Goal: Information Seeking & Learning: Learn about a topic

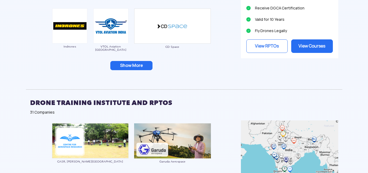
scroll to position [594, 0]
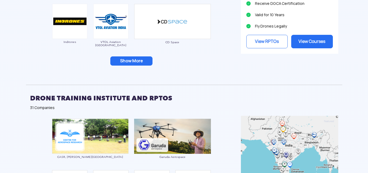
click at [135, 62] on button "Show More" at bounding box center [131, 60] width 42 height 9
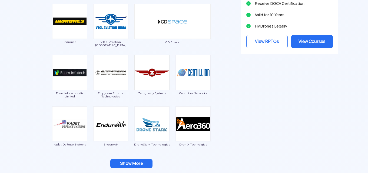
click at [133, 165] on button "Show More" at bounding box center [131, 163] width 42 height 9
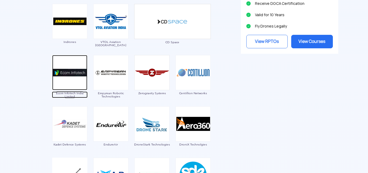
click at [75, 73] on img at bounding box center [69, 72] width 35 height 35
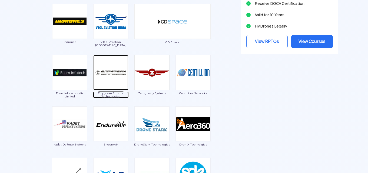
click at [116, 76] on img at bounding box center [110, 72] width 35 height 35
click at [105, 79] on img at bounding box center [110, 72] width 35 height 35
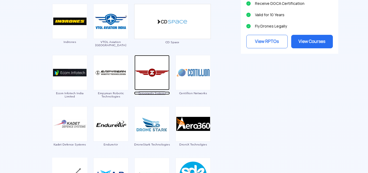
click at [156, 79] on img at bounding box center [151, 72] width 35 height 35
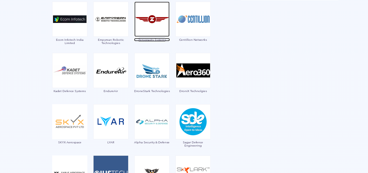
scroll to position [648, 0]
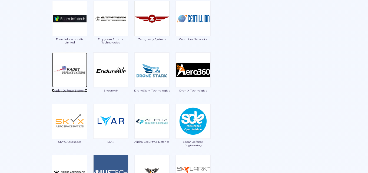
click at [70, 72] on img at bounding box center [69, 69] width 35 height 35
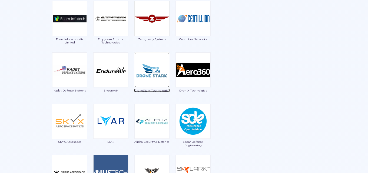
click at [154, 72] on img at bounding box center [151, 69] width 35 height 35
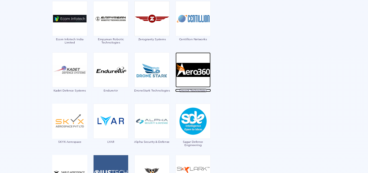
click at [195, 68] on img at bounding box center [192, 69] width 35 height 35
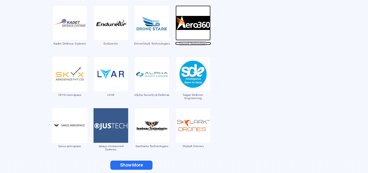
scroll to position [702, 0]
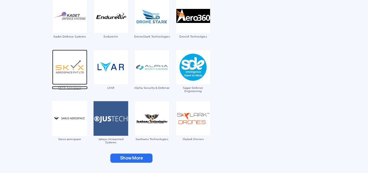
click at [67, 71] on img at bounding box center [69, 67] width 35 height 35
click at [139, 162] on button "Show More" at bounding box center [131, 158] width 42 height 9
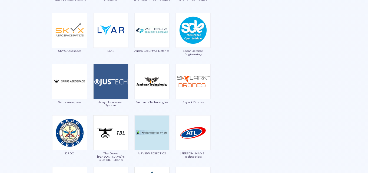
scroll to position [756, 0]
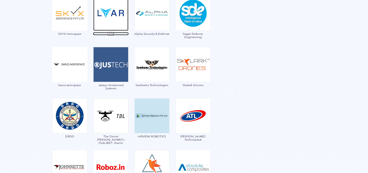
click at [109, 18] on img at bounding box center [110, 13] width 35 height 35
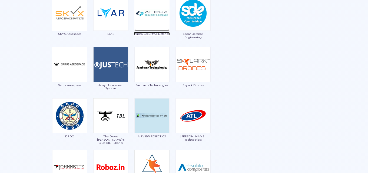
click at [143, 21] on img at bounding box center [151, 13] width 35 height 35
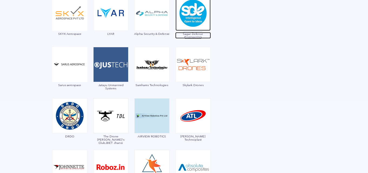
click at [194, 18] on img at bounding box center [192, 13] width 35 height 35
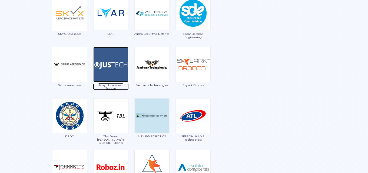
click at [115, 66] on img at bounding box center [110, 64] width 35 height 35
